Goal: Task Accomplishment & Management: Manage account settings

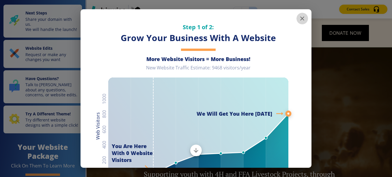
click at [300, 19] on icon "button" at bounding box center [302, 18] width 4 height 4
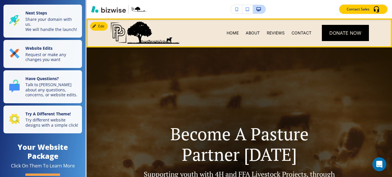
click at [122, 35] on img at bounding box center [145, 32] width 71 height 24
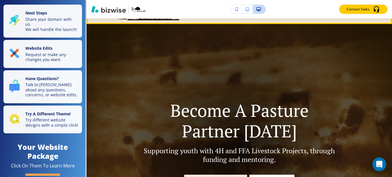
scroll to position [29, 0]
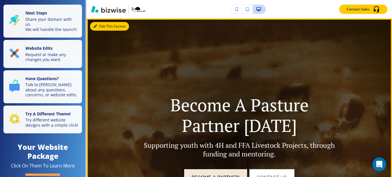
click at [100, 29] on button "Edit This Section" at bounding box center [109, 26] width 39 height 9
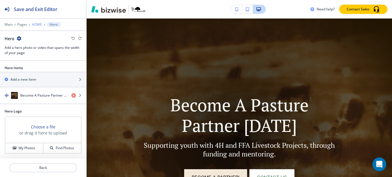
click at [37, 25] on p "HOME" at bounding box center [37, 25] width 10 height 4
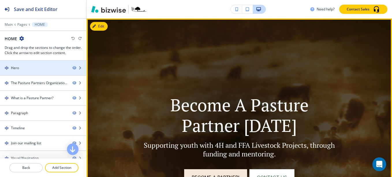
click at [78, 68] on icon "button" at bounding box center [79, 67] width 3 height 3
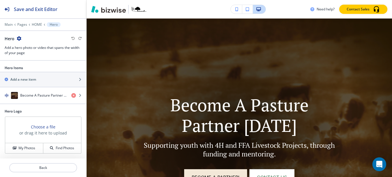
click at [141, 9] on img "button" at bounding box center [139, 9] width 16 height 5
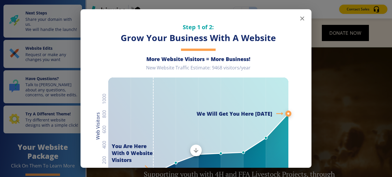
click at [299, 20] on icon "button" at bounding box center [302, 18] width 7 height 7
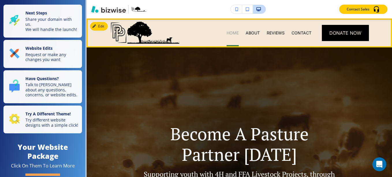
click at [232, 33] on p "HOME" at bounding box center [232, 33] width 12 height 6
click at [246, 35] on p "ABOUT" at bounding box center [253, 33] width 14 height 6
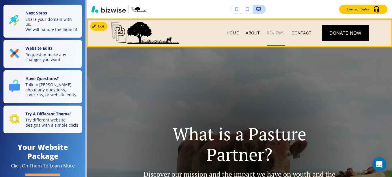
click at [268, 33] on p "REVIEWS" at bounding box center [276, 33] width 18 height 6
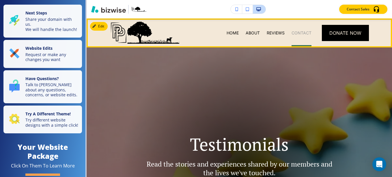
click at [302, 31] on p "CONTACT" at bounding box center [301, 33] width 20 height 6
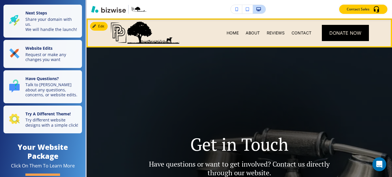
click at [119, 33] on img at bounding box center [145, 32] width 71 height 24
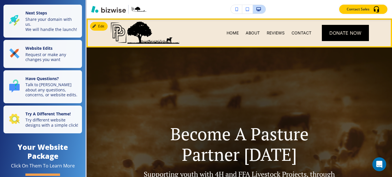
click at [132, 33] on img at bounding box center [145, 32] width 71 height 24
click at [105, 26] on button "Edit Navigation Bar" at bounding box center [112, 26] width 44 height 9
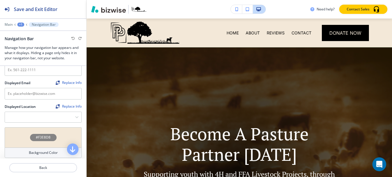
scroll to position [123, 0]
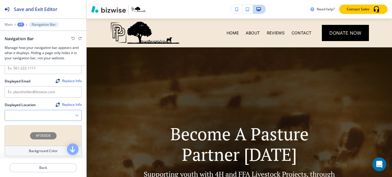
click at [75, 113] on icon "button" at bounding box center [76, 114] width 3 height 3
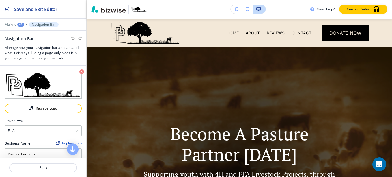
scroll to position [0, 0]
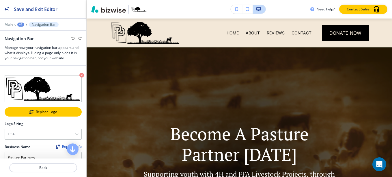
click at [54, 107] on button "Replace Logo" at bounding box center [43, 111] width 77 height 9
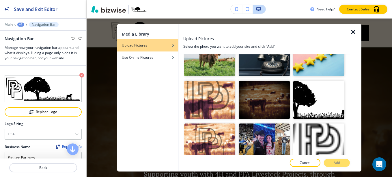
scroll to position [105, 0]
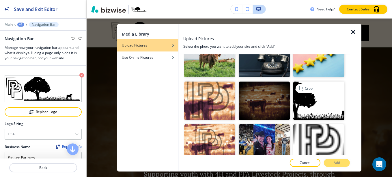
click at [309, 102] on img "button" at bounding box center [318, 100] width 51 height 38
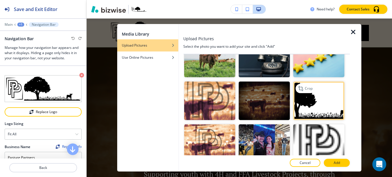
click at [309, 102] on img "button" at bounding box center [318, 100] width 51 height 38
click at [330, 162] on button "Add" at bounding box center [337, 162] width 26 height 8
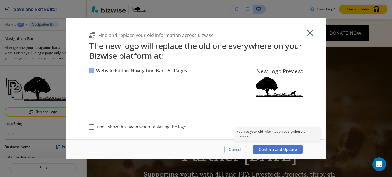
click at [274, 147] on span "Confirm and Update" at bounding box center [278, 149] width 38 height 5
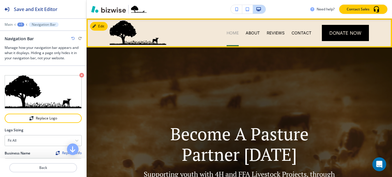
click at [229, 32] on p "HOME" at bounding box center [232, 33] width 12 height 6
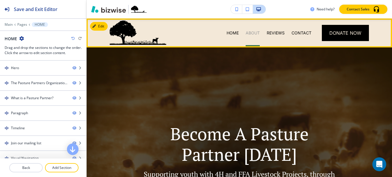
click at [246, 31] on p "ABOUT" at bounding box center [253, 33] width 14 height 6
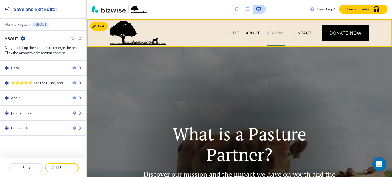
click at [267, 34] on p "REVIEWS" at bounding box center [276, 33] width 18 height 6
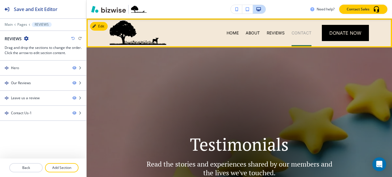
click at [292, 33] on p "CONTACT" at bounding box center [301, 33] width 20 height 6
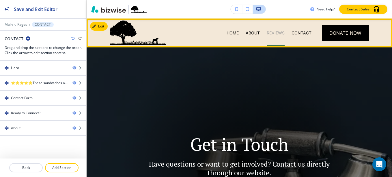
click at [278, 35] on p "REVIEWS" at bounding box center [276, 33] width 18 height 6
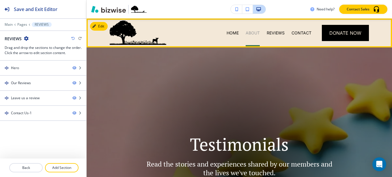
click at [246, 33] on p "ABOUT" at bounding box center [253, 33] width 14 height 6
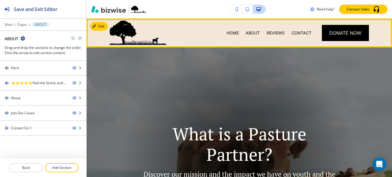
click at [223, 37] on div "HOME" at bounding box center [232, 32] width 19 height 29
click at [226, 34] on p "HOME" at bounding box center [232, 33] width 12 height 6
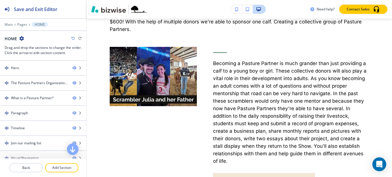
scroll to position [0, 0]
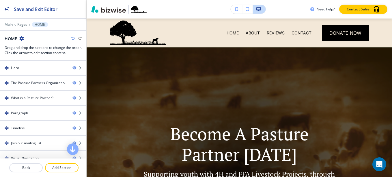
click at [235, 10] on icon "button" at bounding box center [236, 9] width 3 height 4
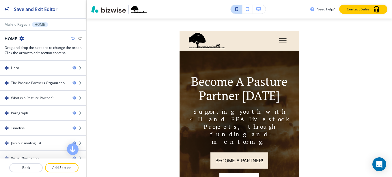
click at [247, 10] on icon "button" at bounding box center [247, 9] width 3 height 4
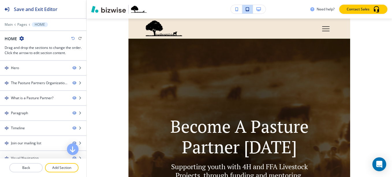
click at [259, 10] on icon "button" at bounding box center [258, 9] width 5 height 4
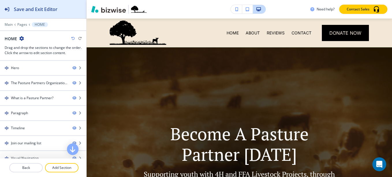
click at [53, 10] on h2 "Save and Exit Editor" at bounding box center [36, 9] width 44 height 7
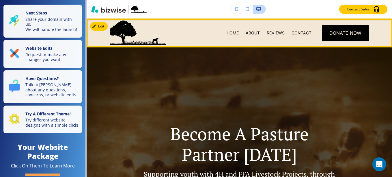
click at [198, 35] on div "HOME ABOUT REVIEWS CONTACT Donate Now" at bounding box center [239, 32] width 305 height 29
drag, startPoint x: 223, startPoint y: 32, endPoint x: 228, endPoint y: 31, distance: 5.0
click at [226, 32] on p "HOME" at bounding box center [232, 33] width 12 height 6
click at [232, 31] on p "HOME" at bounding box center [232, 33] width 12 height 6
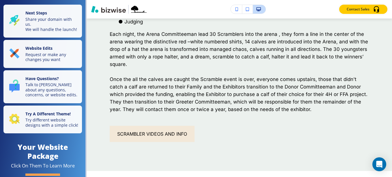
scroll to position [770, 0]
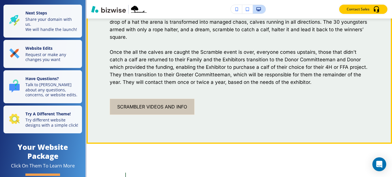
click at [173, 98] on link "Scrambler Videos and Info" at bounding box center [152, 106] width 85 height 16
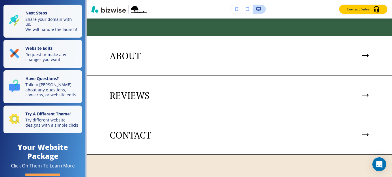
scroll to position [1241, 0]
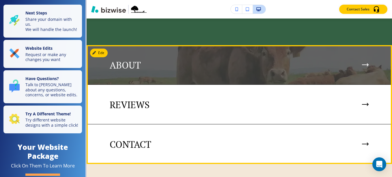
click at [362, 63] on div at bounding box center [365, 65] width 7 height 4
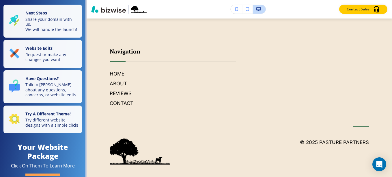
scroll to position [987, 0]
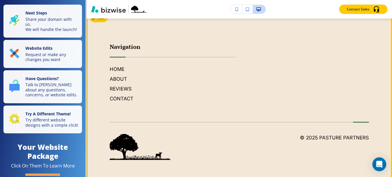
click at [108, 128] on footer "Navigation HOME ABOUT REVIEWS CONTACT © 2025 Pasture Partners" at bounding box center [239, 95] width 305 height 171
click at [131, 148] on img at bounding box center [140, 147] width 61 height 26
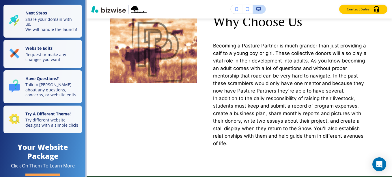
scroll to position [366, 0]
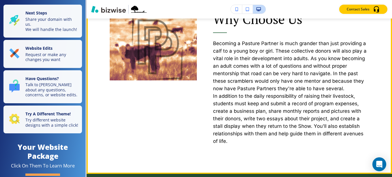
click at [342, 159] on div "Why Choose Us Becoming a Pasture Partner is much grander than just providing a …" at bounding box center [239, 78] width 305 height 191
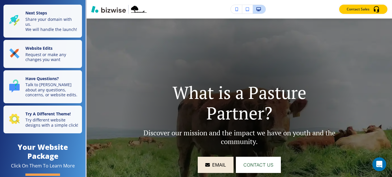
scroll to position [0, 0]
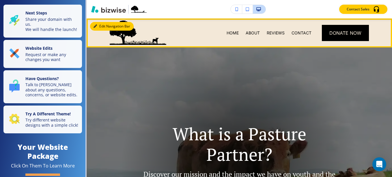
click at [100, 27] on button "Edit Navigation Bar" at bounding box center [112, 26] width 44 height 9
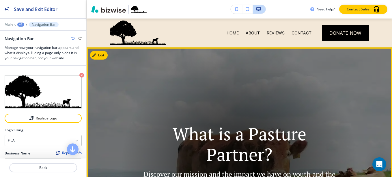
click at [121, 97] on img at bounding box center [239, 165] width 305 height 237
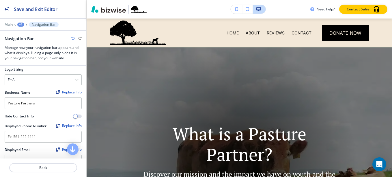
scroll to position [92, 0]
